Goal: Check status

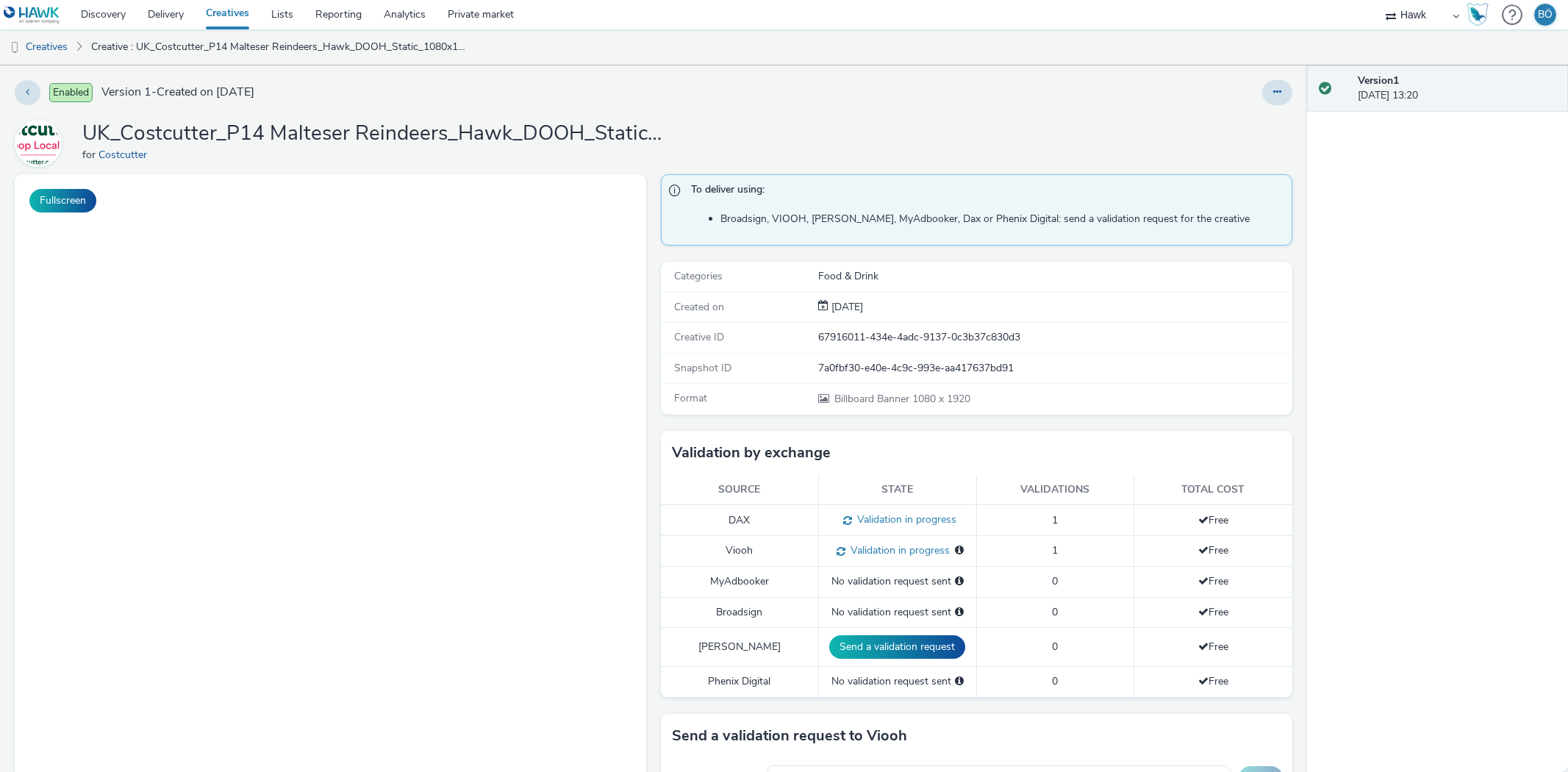
select select "11a7df10-284f-415c-b52a-427acf4c31ae"
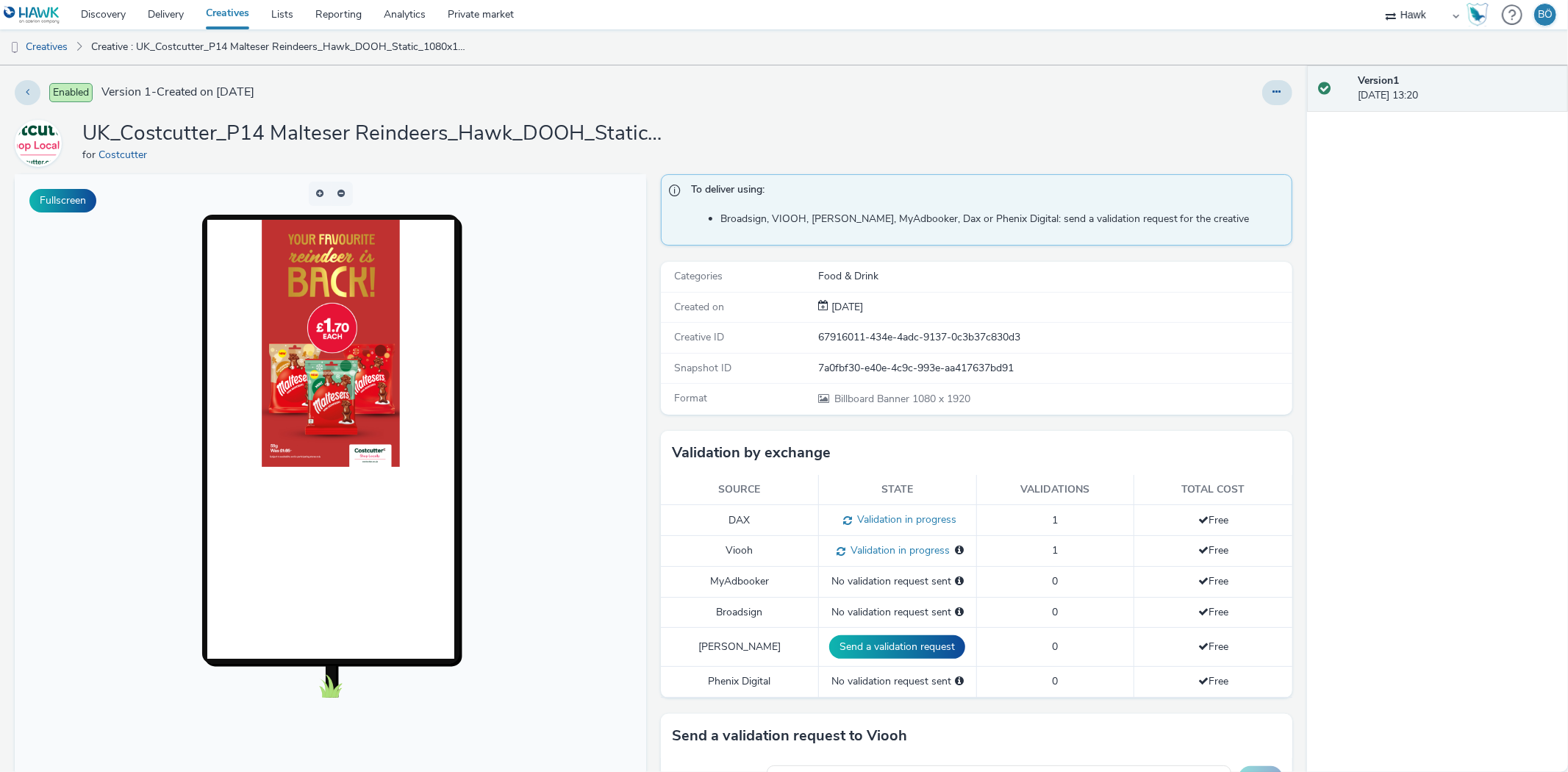
scroll to position [416, 0]
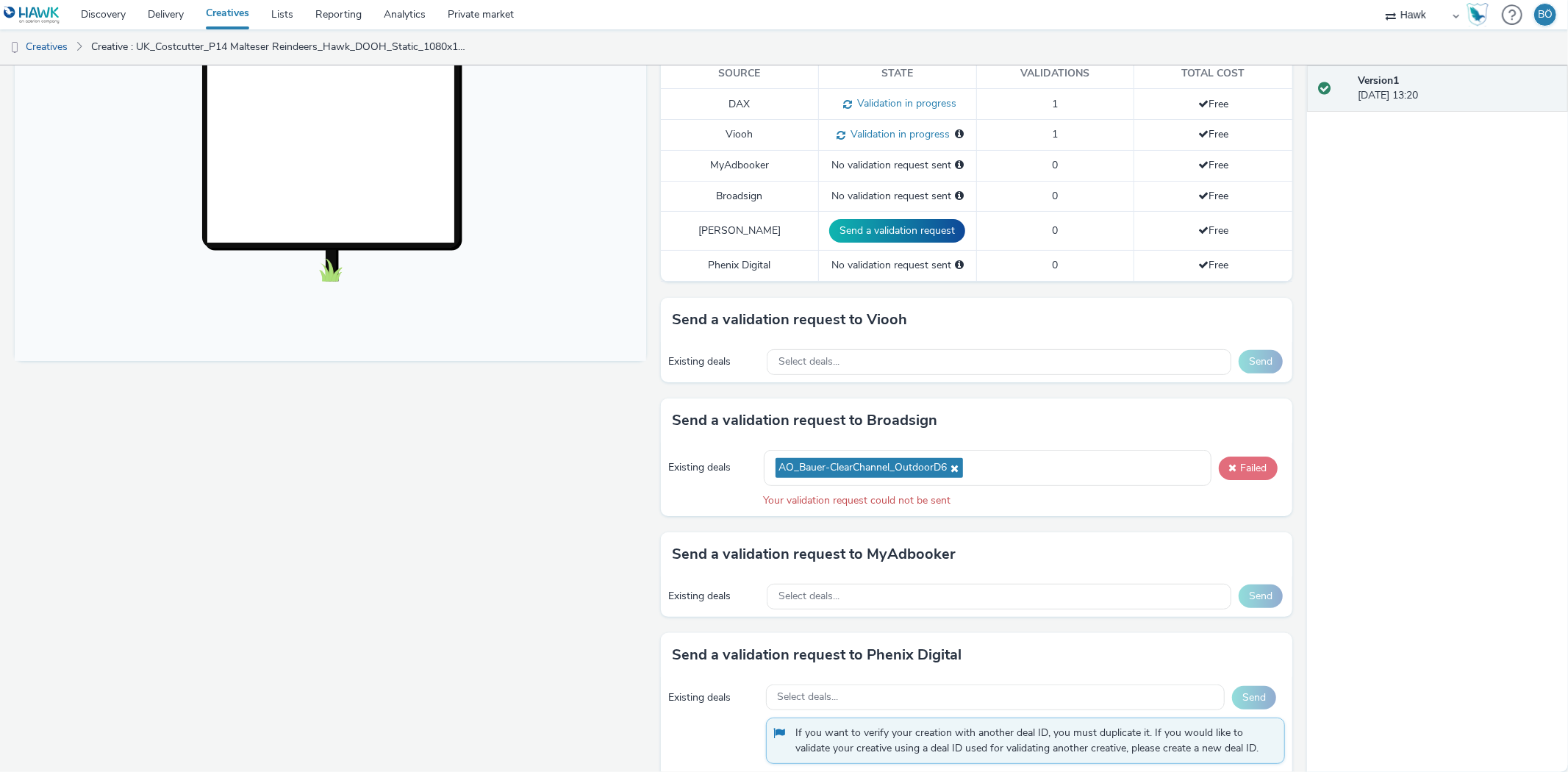
click at [1237, 471] on button "Failed" at bounding box center [1248, 468] width 59 height 23
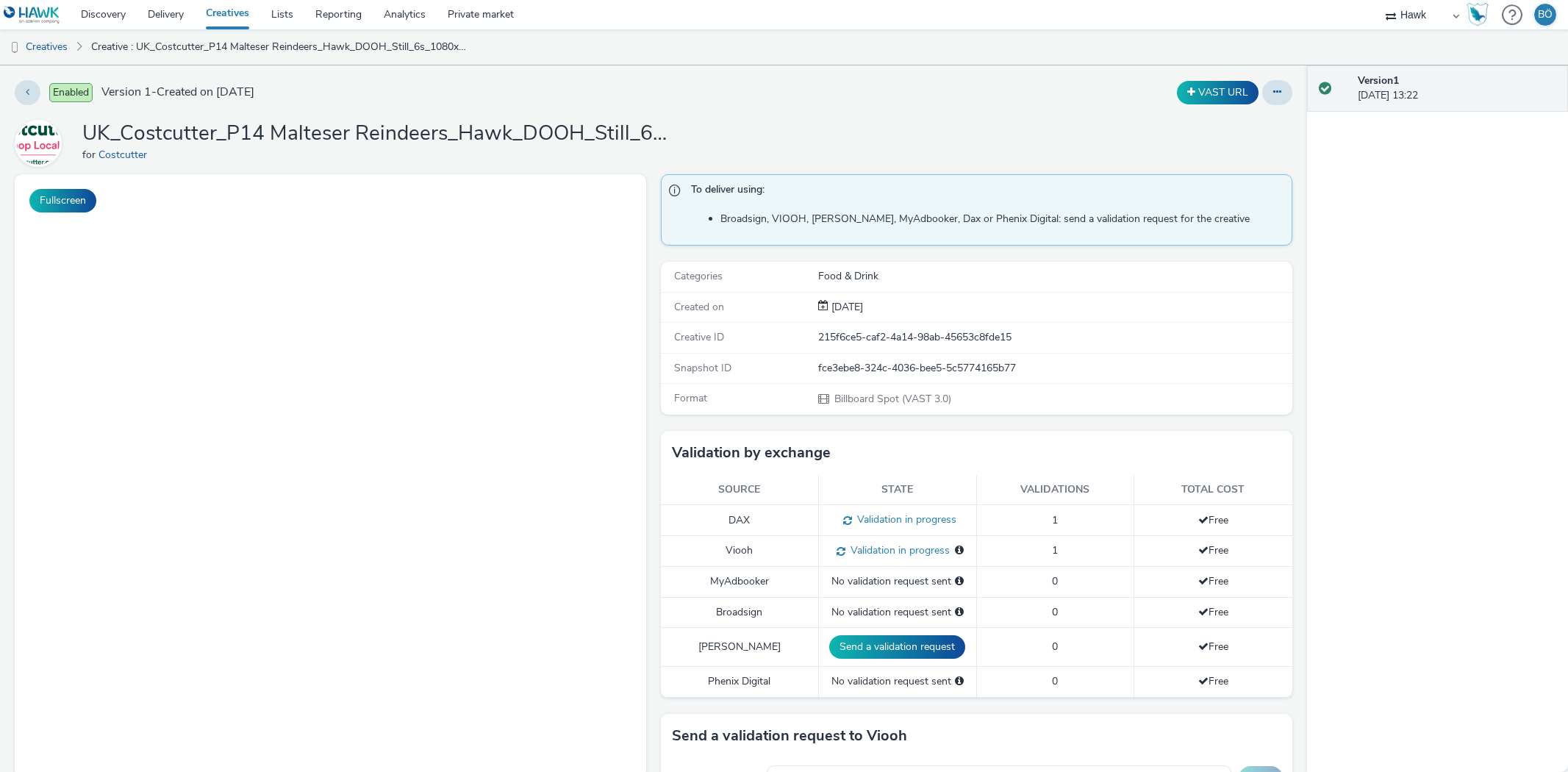
select select "11a7df10-284f-415c-b52a-427acf4c31ae"
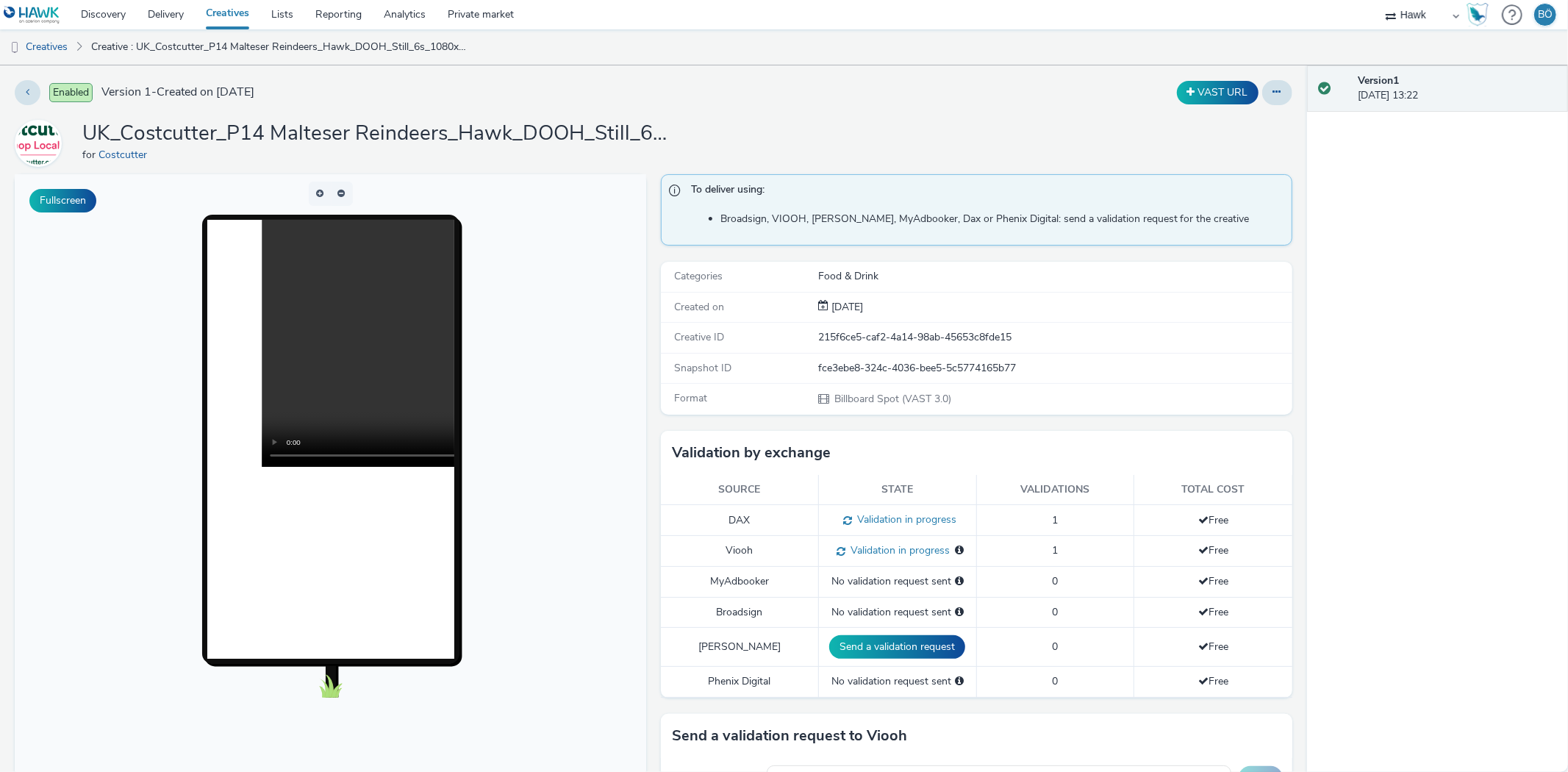
scroll to position [489, 0]
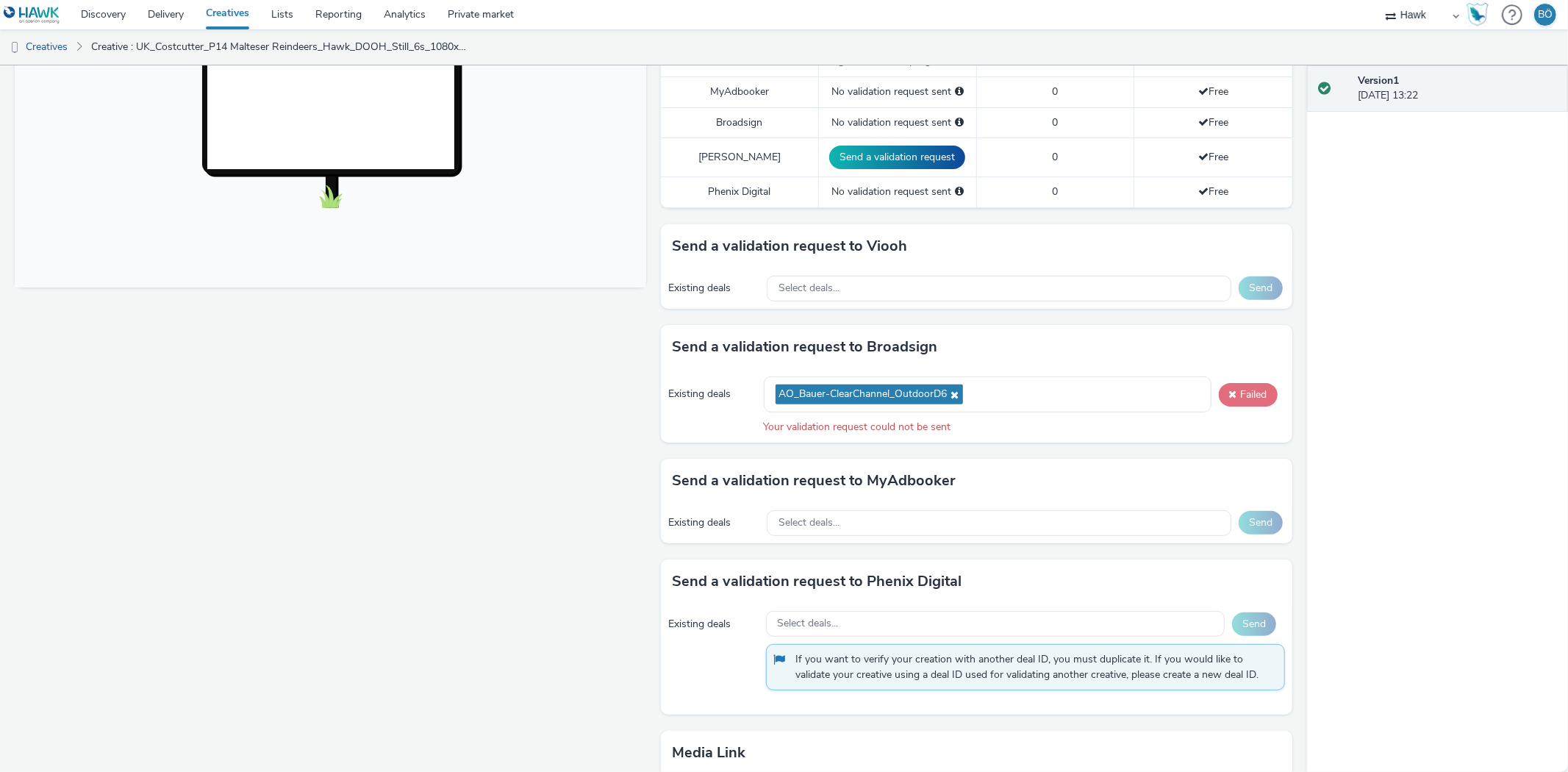
click at [1238, 394] on button "Failed" at bounding box center [1248, 395] width 59 height 23
click at [1222, 375] on div "Existing deals AO_Bauer-ClearChannel_OutdoorD6 Failed Your validation request c…" at bounding box center [977, 404] width 631 height 72
click at [1237, 395] on button "Failed" at bounding box center [1248, 395] width 59 height 23
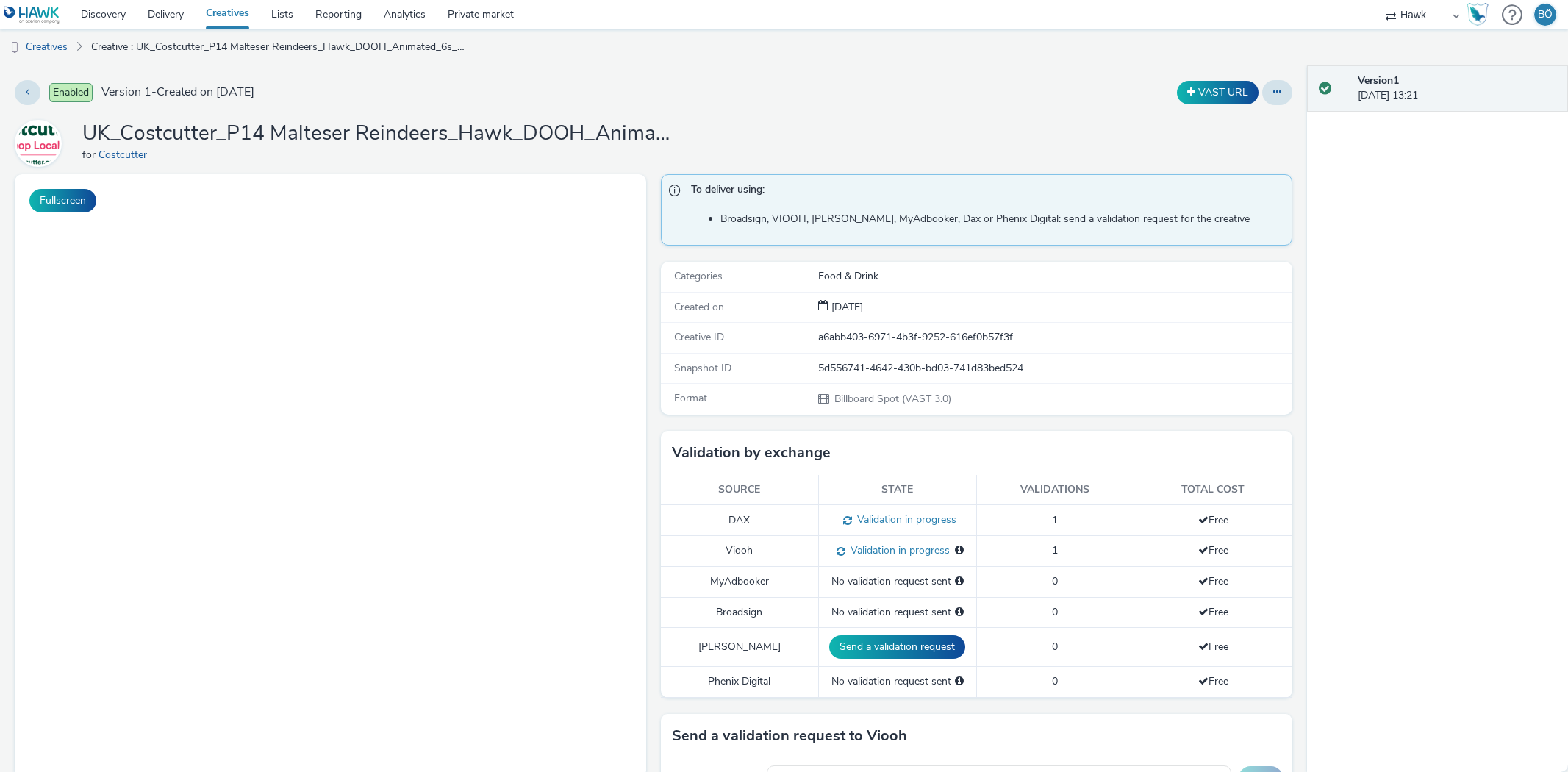
select select "11a7df10-284f-415c-b52a-427acf4c31ae"
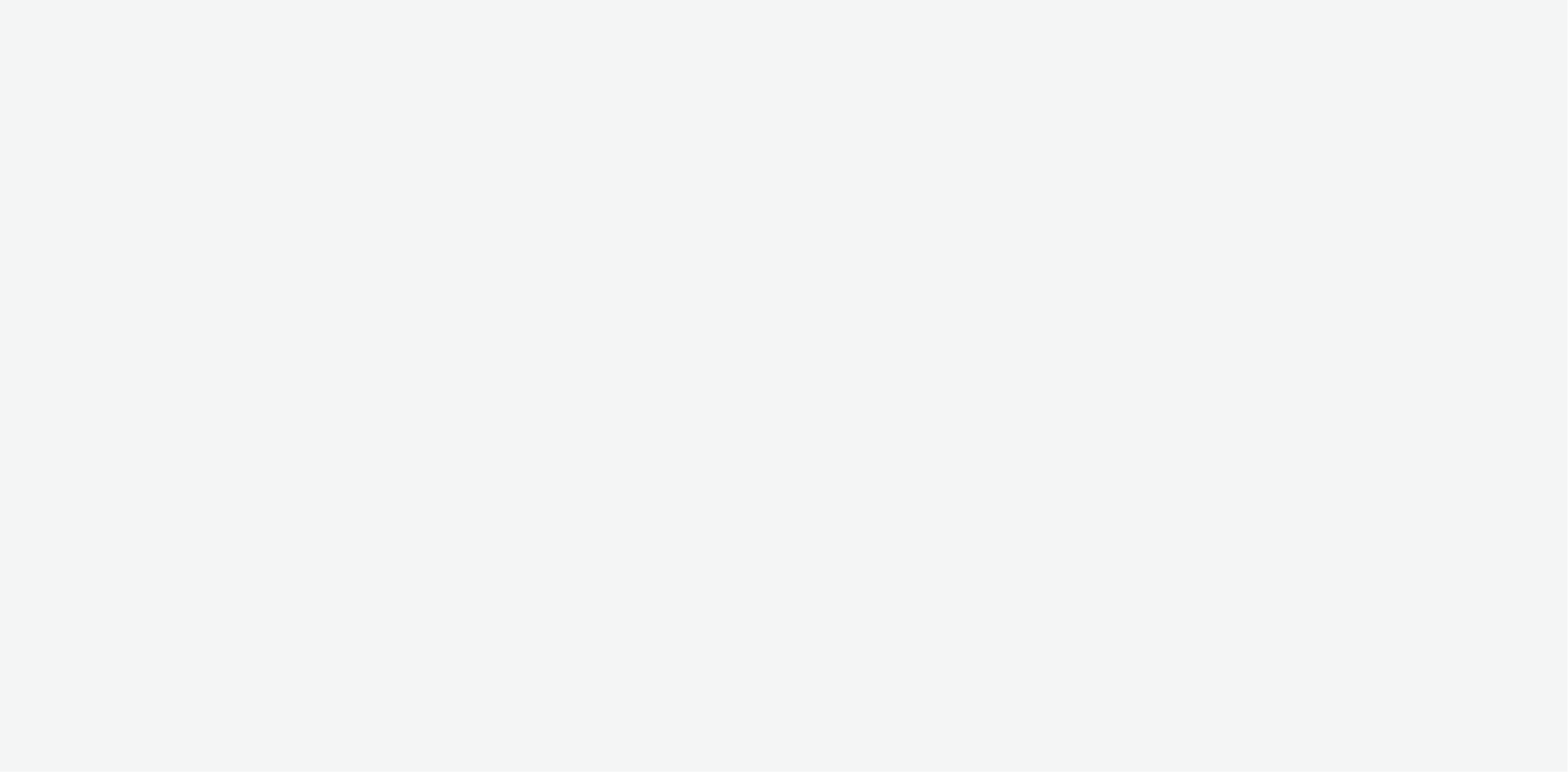
select select "ac009755-aa48-4799-8050-7a339a378eb8"
select select "a1f58486-1528-4f8c-8610-e1cdd7553bc1"
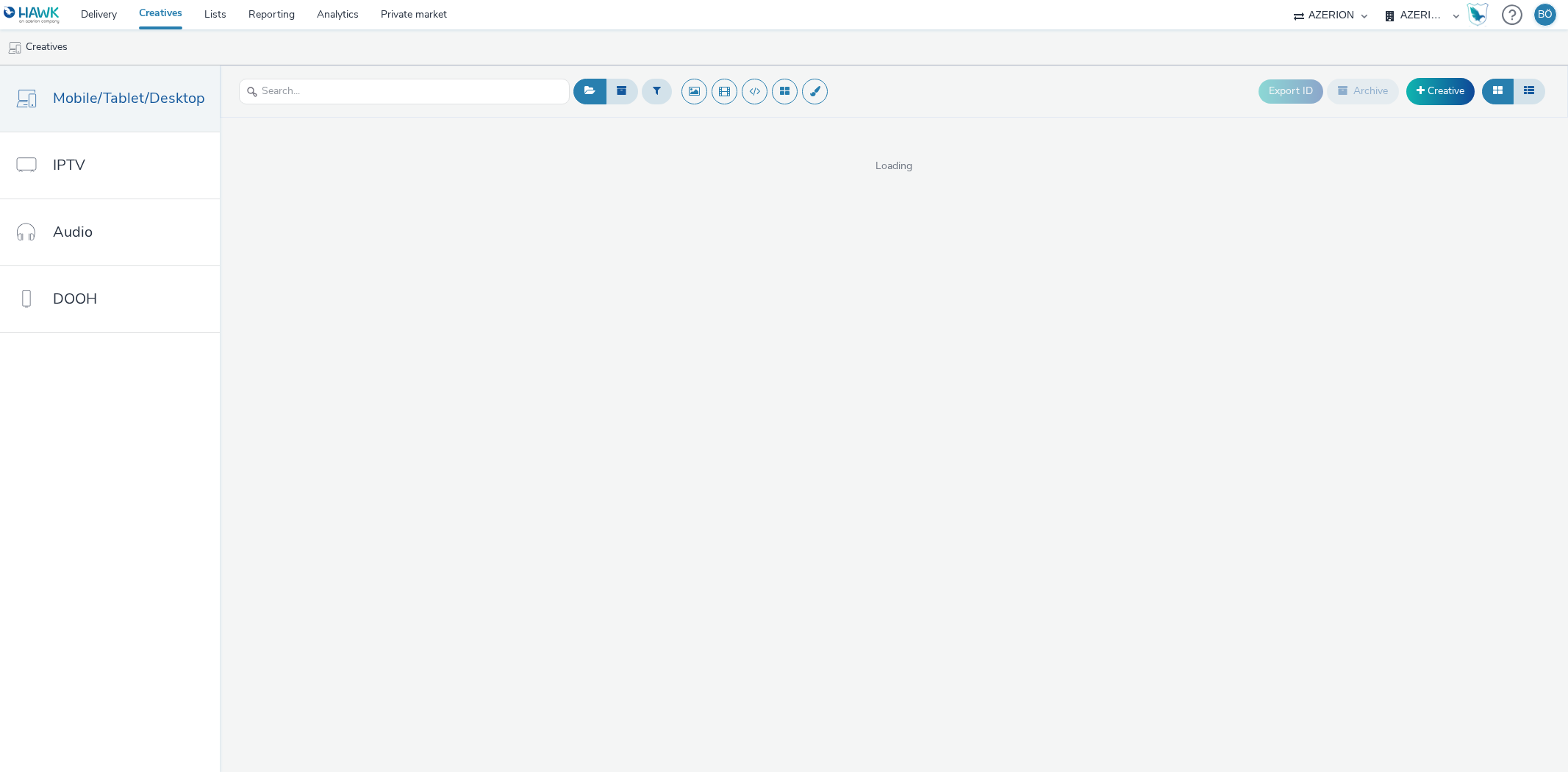
select select "ac009755-aa48-4799-8050-7a339a378eb8"
select select "a1f58486-1528-4f8c-8610-e1cdd7553bc1"
select select "ac009755-aa48-4799-8050-7a339a378eb8"
select select "a1f58486-1528-4f8c-8610-e1cdd7553bc1"
